Goal: Information Seeking & Learning: Learn about a topic

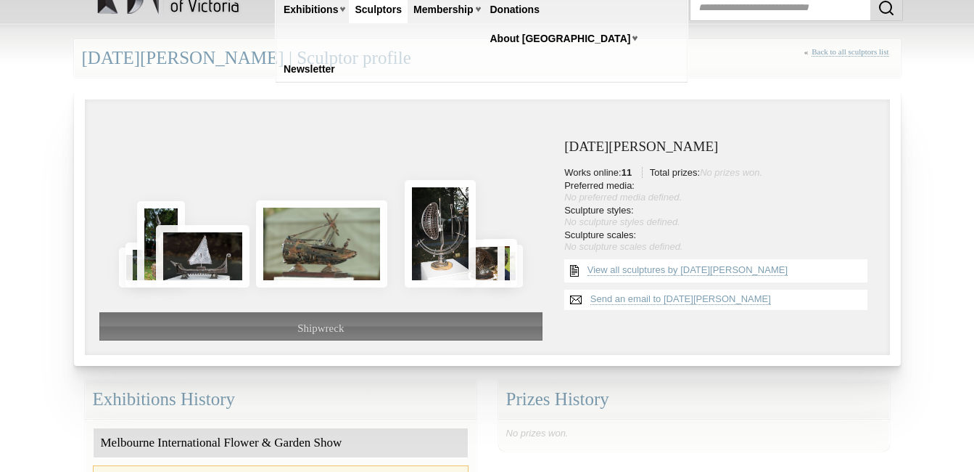
scroll to position [58, 0]
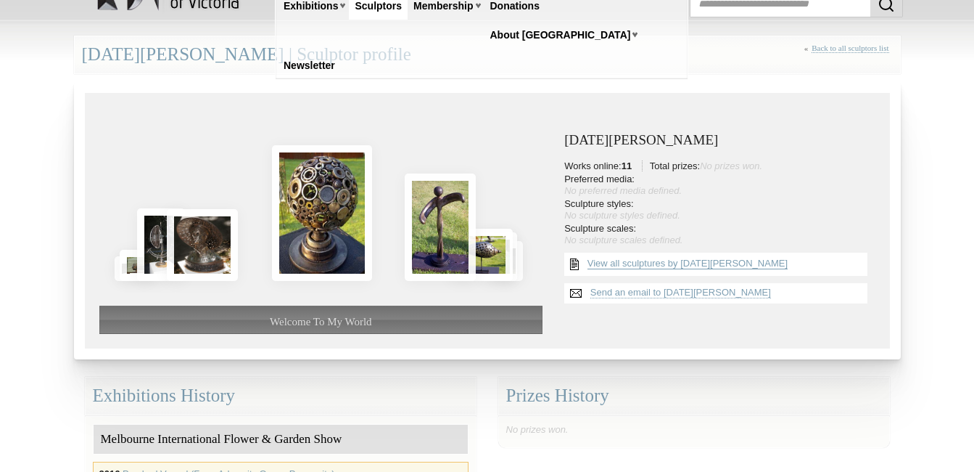
click at [688, 265] on link "View all sculptures by [DATE][PERSON_NAME]" at bounding box center [688, 264] width 200 height 12
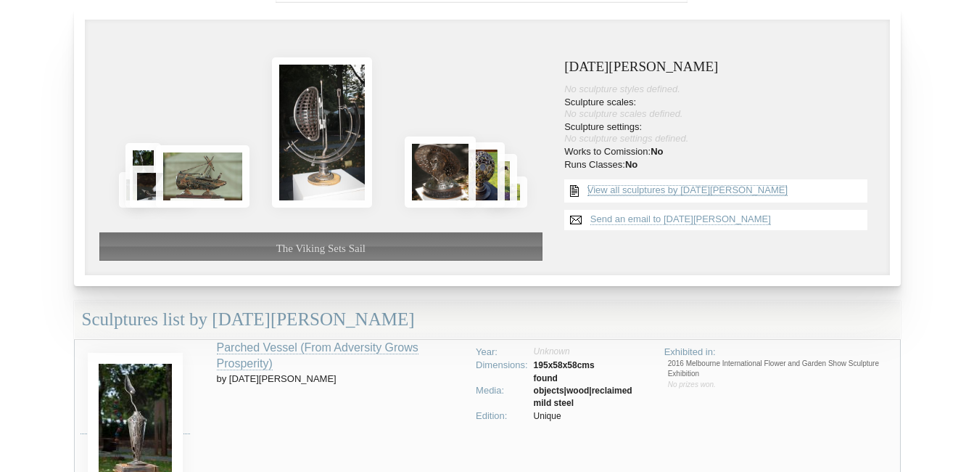
scroll to position [0, 0]
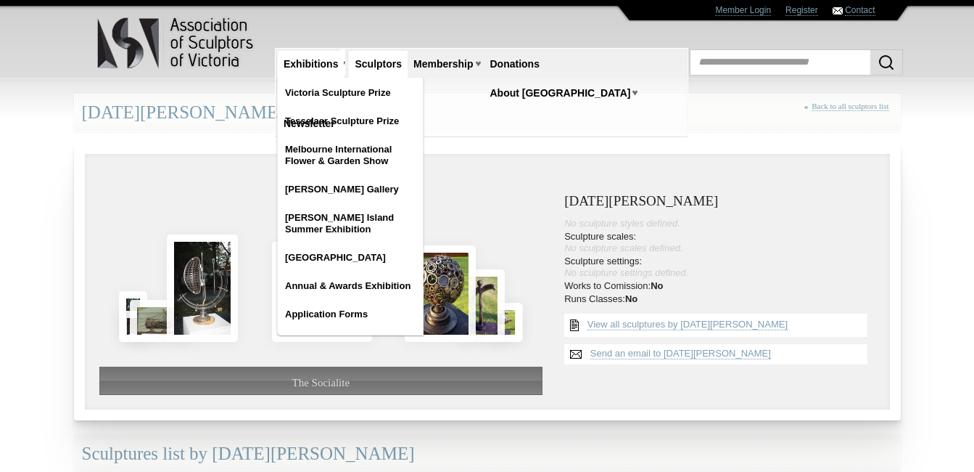
click at [323, 59] on link "Exhibitions" at bounding box center [311, 64] width 66 height 27
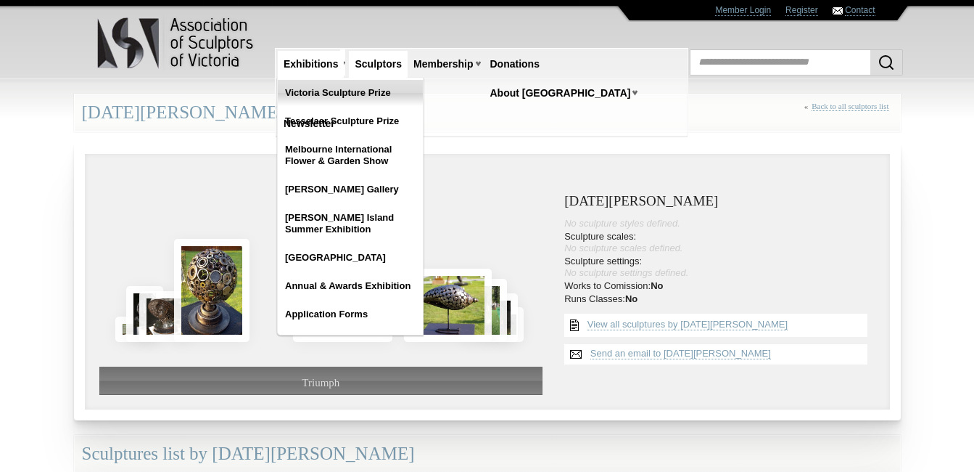
click at [327, 91] on link "Victoria Sculpture Prize" at bounding box center [350, 93] width 145 height 26
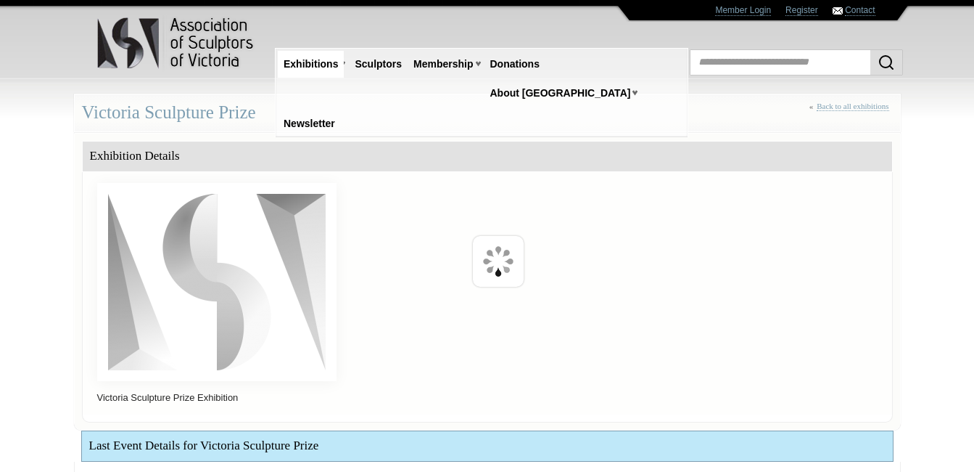
scroll to position [363, 0]
